Goal: Information Seeking & Learning: Learn about a topic

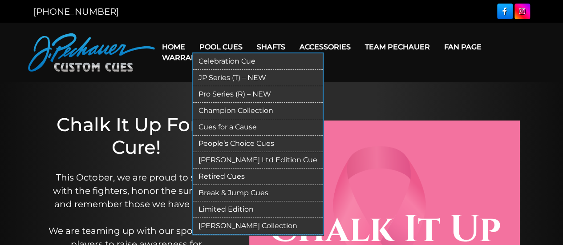
click at [222, 75] on link "JP Series (T) – NEW" at bounding box center [258, 78] width 130 height 16
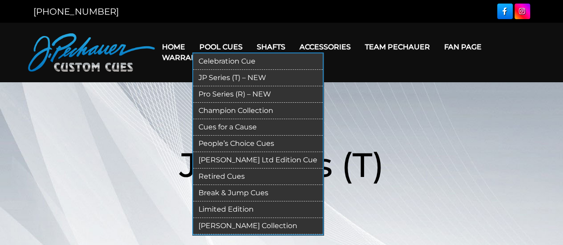
click at [228, 89] on link "Pro Series (R) – NEW" at bounding box center [258, 94] width 130 height 16
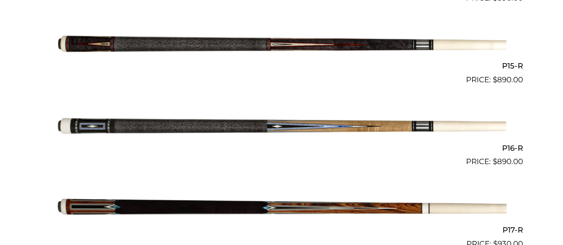
scroll to position [1424, 0]
click at [164, 124] on img at bounding box center [282, 127] width 450 height 75
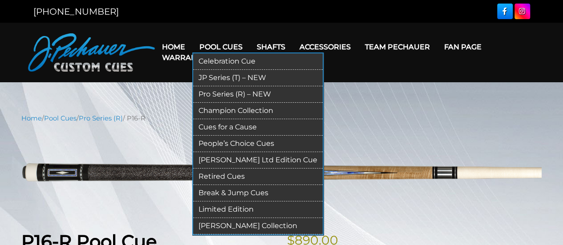
click at [229, 169] on link "Retired Cues" at bounding box center [258, 177] width 130 height 16
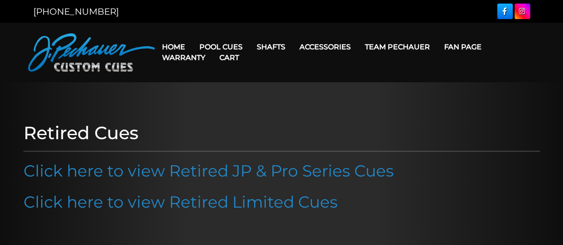
click at [229, 169] on link "Click here to view Retired JP & Pro Series Cues" at bounding box center [209, 171] width 371 height 20
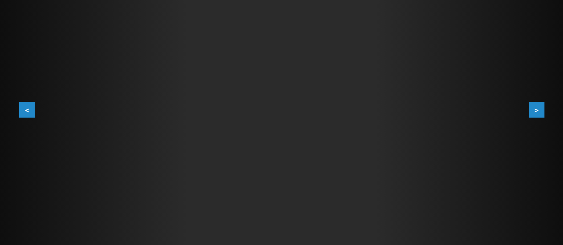
scroll to position [179, 0]
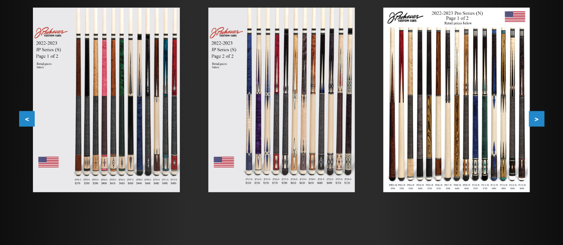
click at [541, 117] on button ">" at bounding box center [537, 119] width 16 height 16
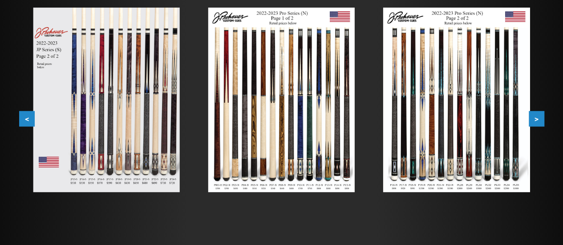
click at [541, 117] on button ">" at bounding box center [537, 119] width 16 height 16
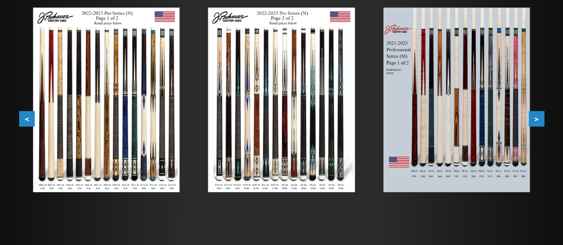
click at [541, 117] on button ">" at bounding box center [537, 119] width 16 height 16
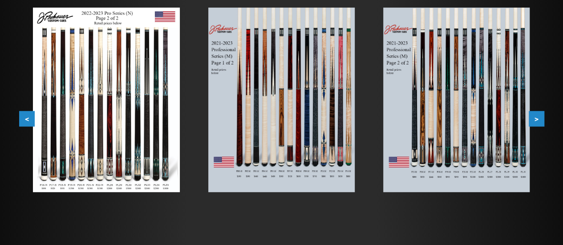
click at [541, 117] on button ">" at bounding box center [537, 119] width 16 height 16
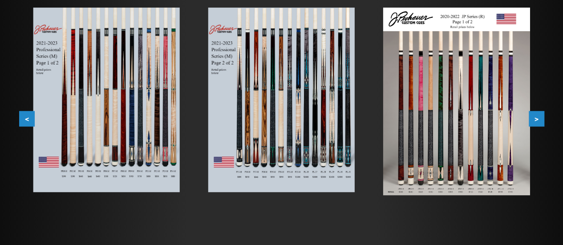
click at [541, 117] on button ">" at bounding box center [537, 119] width 16 height 16
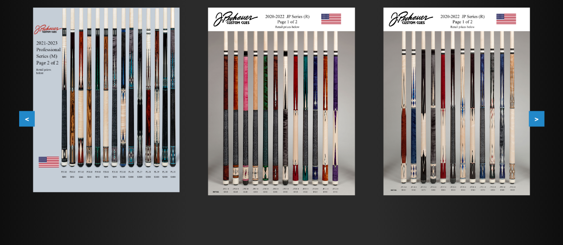
click at [541, 117] on button ">" at bounding box center [537, 119] width 16 height 16
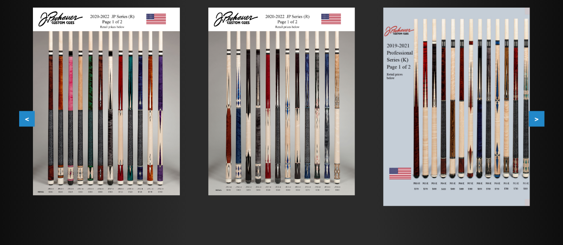
click at [541, 117] on button ">" at bounding box center [537, 119] width 16 height 16
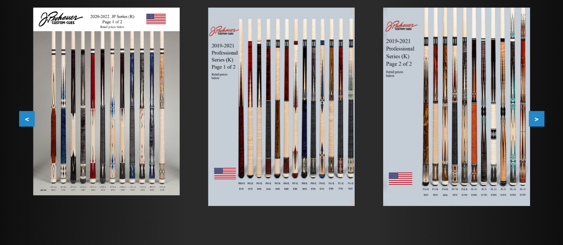
click at [541, 117] on button ">" at bounding box center [537, 119] width 16 height 16
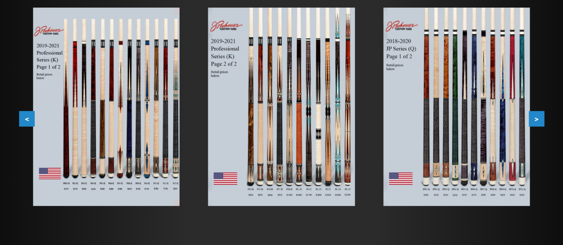
click at [541, 117] on button ">" at bounding box center [537, 119] width 16 height 16
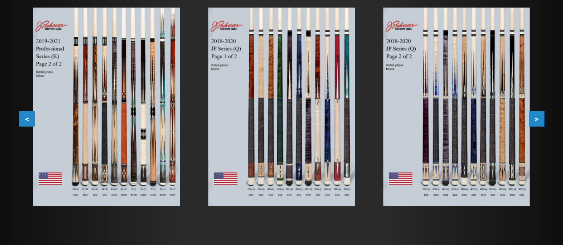
click at [541, 117] on button ">" at bounding box center [537, 119] width 16 height 16
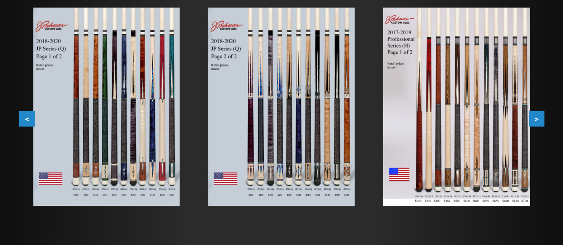
click at [541, 117] on button ">" at bounding box center [537, 119] width 16 height 16
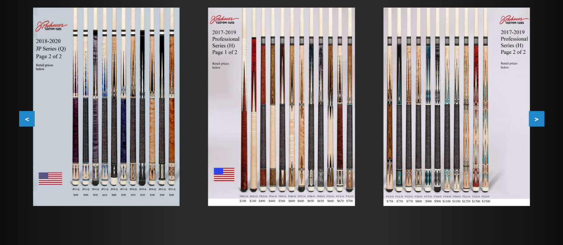
click at [541, 117] on button ">" at bounding box center [537, 119] width 16 height 16
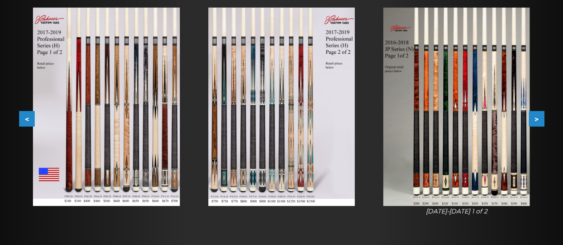
click at [541, 117] on button ">" at bounding box center [537, 119] width 16 height 16
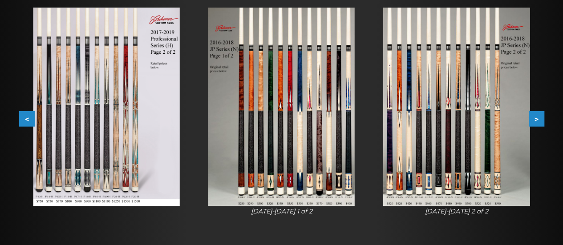
click at [541, 117] on button ">" at bounding box center [537, 119] width 16 height 16
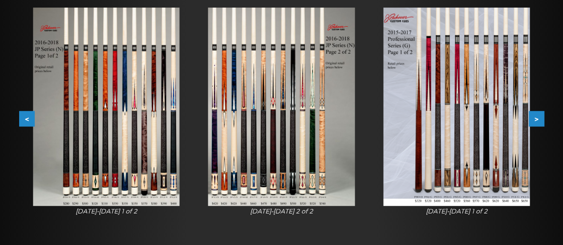
click at [534, 120] on button ">" at bounding box center [537, 119] width 16 height 16
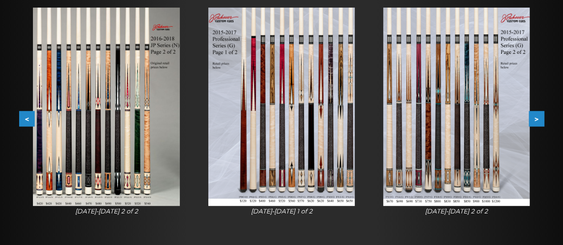
click at [149, 103] on img at bounding box center [106, 107] width 147 height 199
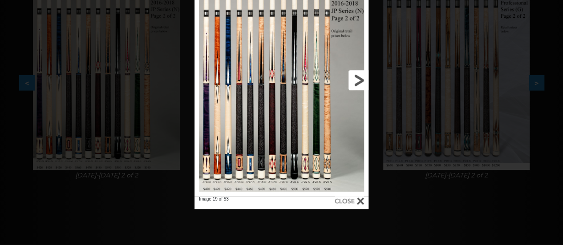
scroll to position [216, 0]
click at [361, 204] on div at bounding box center [349, 201] width 29 height 10
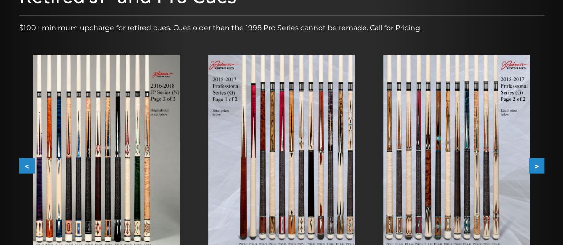
scroll to position [0, 0]
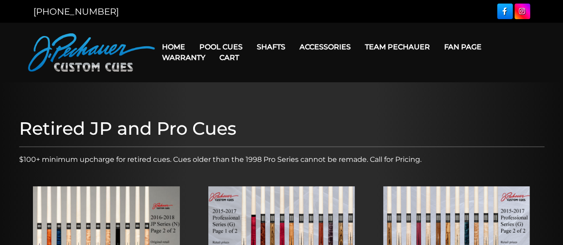
click at [172, 46] on link "Warranty" at bounding box center [183, 57] width 57 height 23
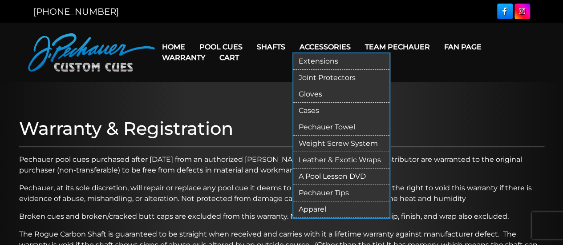
click at [314, 185] on link "Pechauer Tips" at bounding box center [341, 193] width 96 height 16
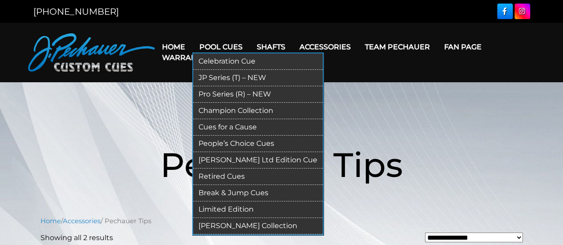
click at [247, 191] on link "Break & Jump Cues" at bounding box center [258, 193] width 130 height 16
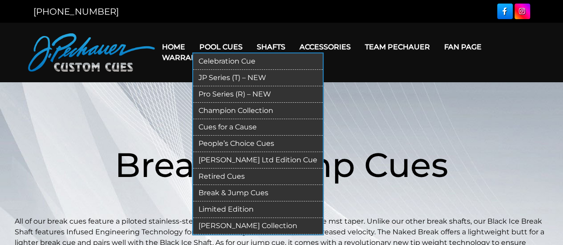
click at [225, 44] on link "Pool Cues" at bounding box center [220, 47] width 57 height 23
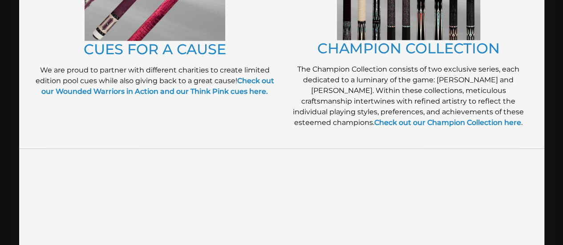
scroll to position [286, 0]
